Goal: Transaction & Acquisition: Book appointment/travel/reservation

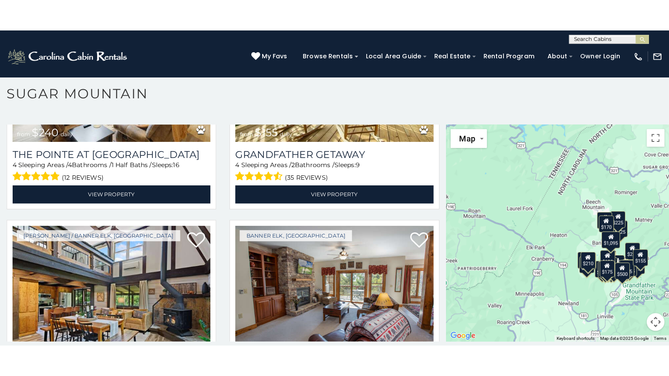
scroll to position [25, 0]
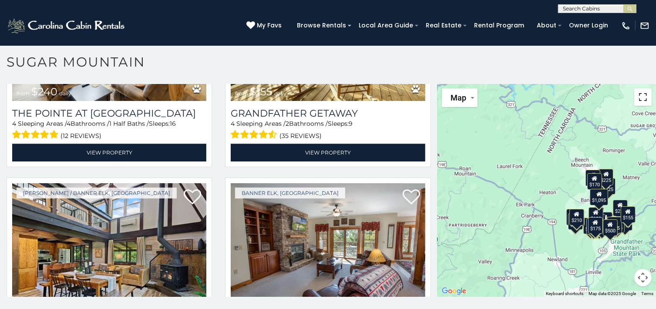
click at [637, 98] on button "Toggle fullscreen view" at bounding box center [642, 96] width 17 height 17
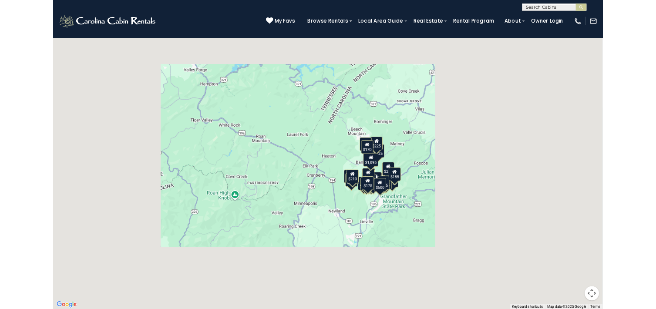
scroll to position [2306, 0]
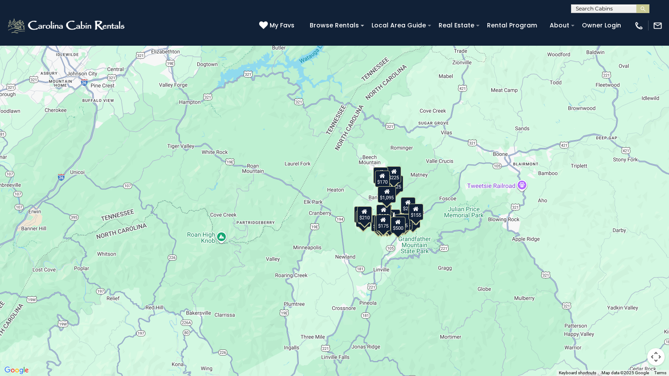
click at [431, 179] on div "$375 $350 $350 $200 $375 $195 $265 $190 $175 $155 $290 $345 $175 $1,095 $195 $2…" at bounding box center [334, 188] width 669 height 376
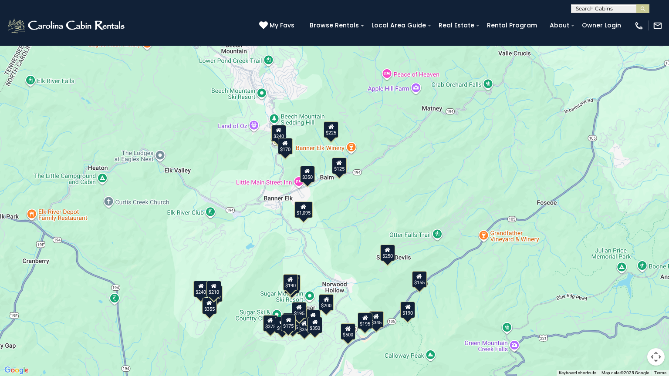
click at [286, 149] on div "$170" at bounding box center [285, 146] width 15 height 17
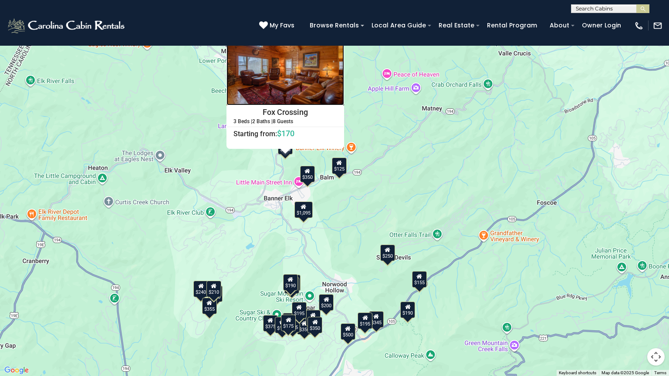
click at [282, 88] on img at bounding box center [285, 66] width 118 height 78
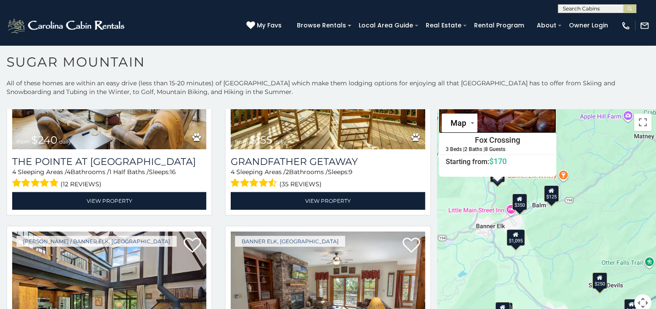
scroll to position [2220, 0]
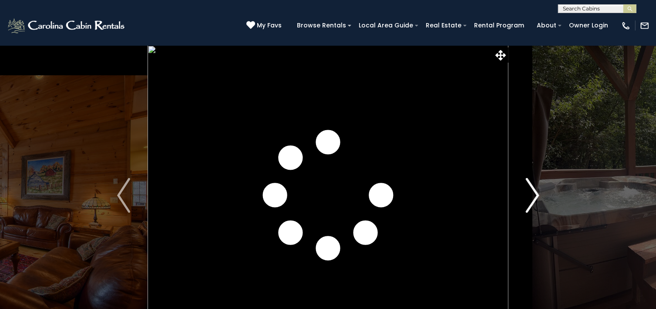
click at [529, 197] on img "Next" at bounding box center [532, 195] width 13 height 35
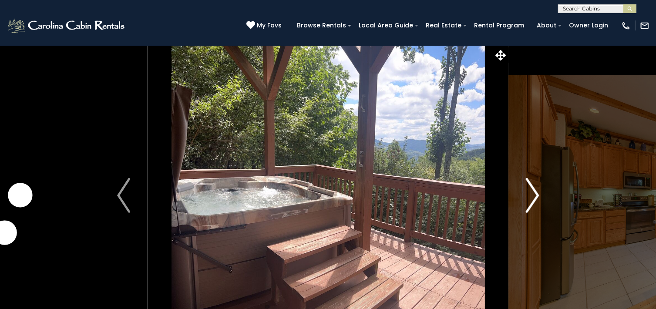
click at [529, 197] on img "Next" at bounding box center [532, 195] width 13 height 35
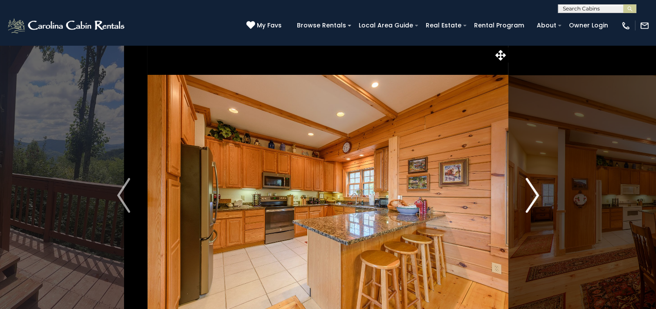
click at [529, 197] on img "Next" at bounding box center [532, 195] width 13 height 35
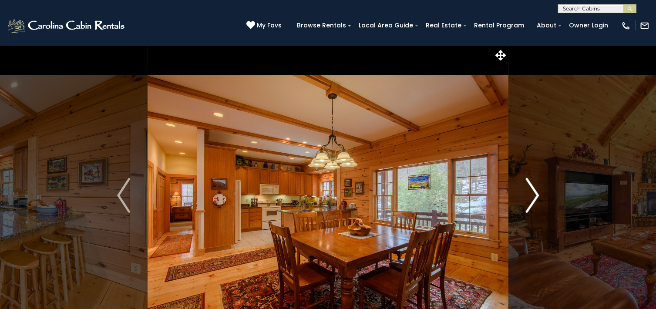
click at [529, 197] on img "Next" at bounding box center [532, 195] width 13 height 35
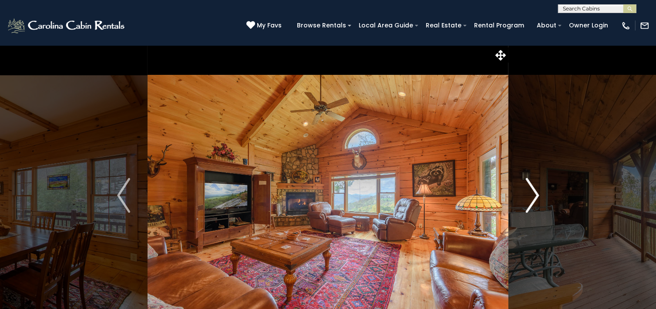
click at [529, 197] on img "Next" at bounding box center [532, 195] width 13 height 35
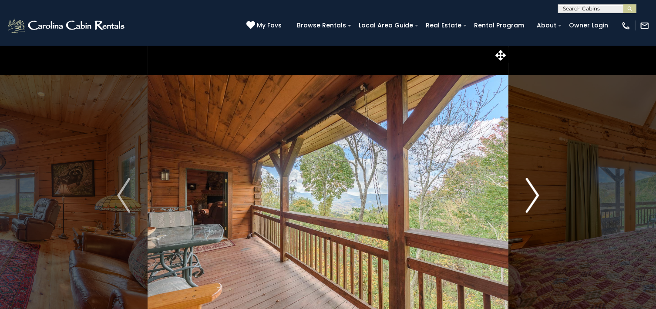
click at [529, 197] on img "Next" at bounding box center [532, 195] width 13 height 35
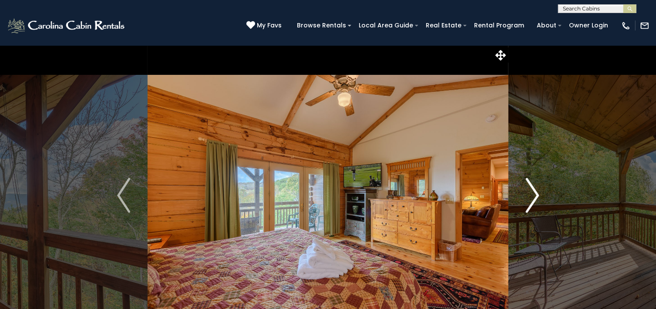
click at [529, 197] on img "Next" at bounding box center [532, 195] width 13 height 35
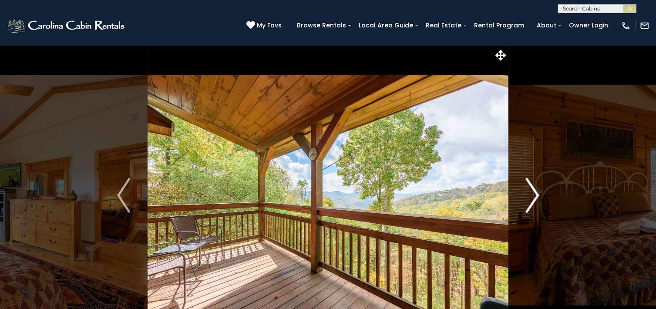
click at [529, 197] on img "Next" at bounding box center [532, 195] width 13 height 35
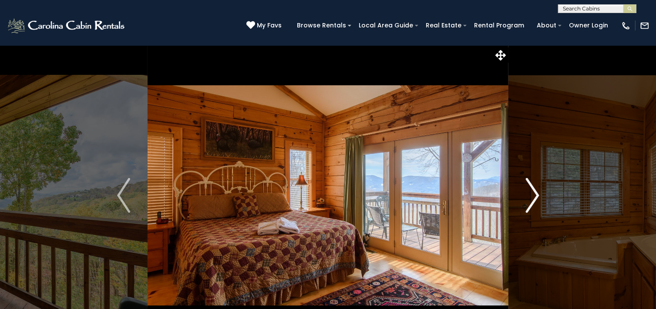
click at [529, 197] on img "Next" at bounding box center [532, 195] width 13 height 35
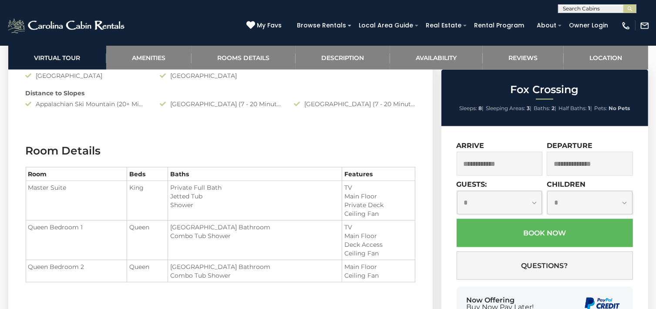
scroll to position [1045, 0]
